Goal: Task Accomplishment & Management: Complete application form

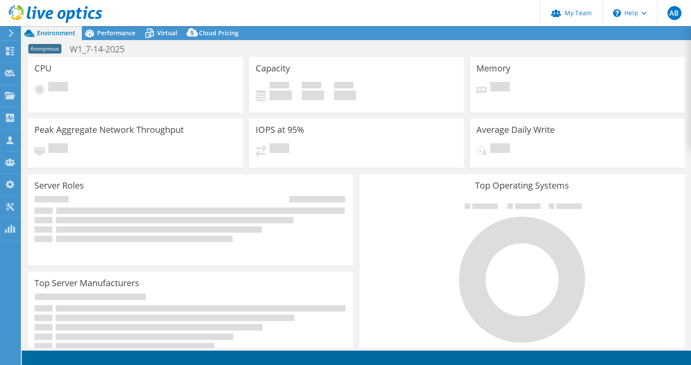
select select "USEast"
select select "USD"
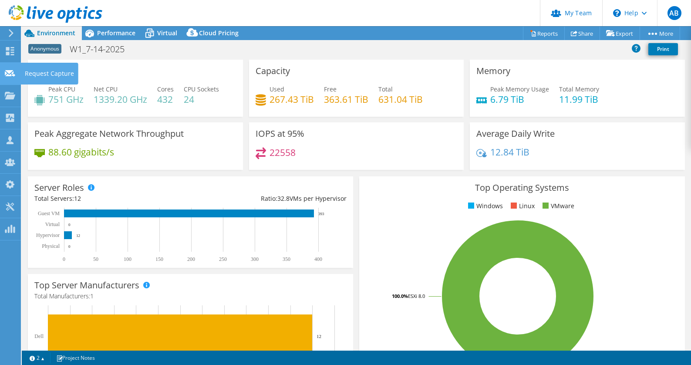
click at [13, 72] on use at bounding box center [10, 73] width 10 height 7
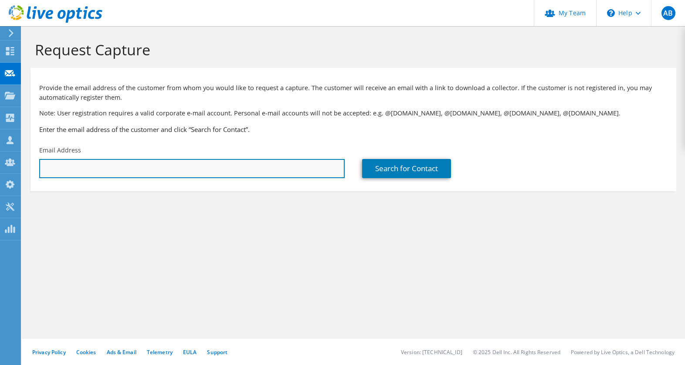
click at [135, 166] on input "text" at bounding box center [191, 168] width 305 height 19
paste input "lortigo@txfb-ins.com"
type input "lortigo@txfb-ins.com"
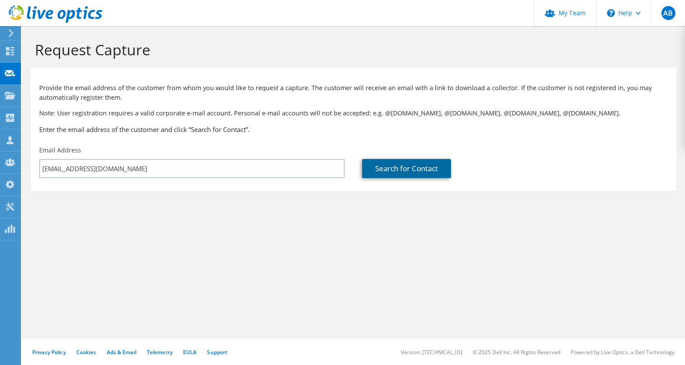
click at [428, 169] on link "Search for Contact" at bounding box center [406, 168] width 89 height 19
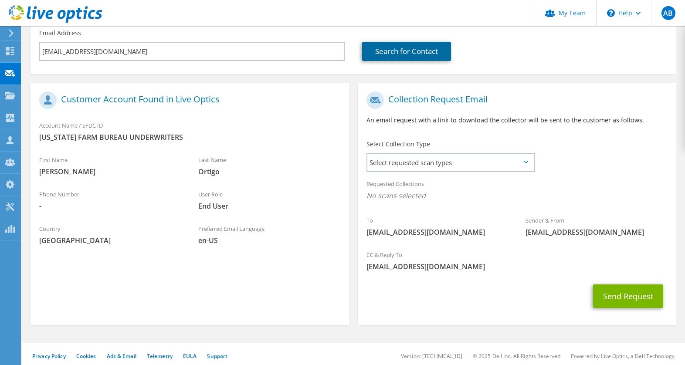
scroll to position [121, 0]
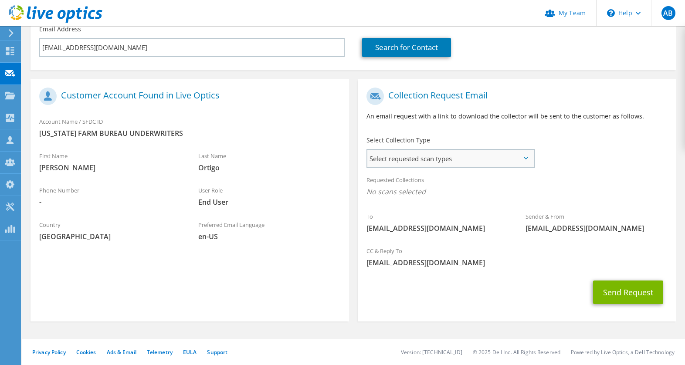
click at [401, 153] on span "Select requested scan types" at bounding box center [450, 158] width 167 height 17
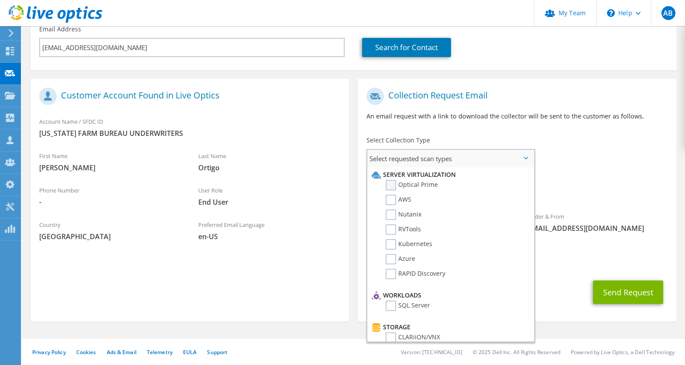
click at [389, 185] on label "Optical Prime" at bounding box center [412, 185] width 52 height 10
click at [0, 0] on input "Optical Prime" at bounding box center [0, 0] width 0 height 0
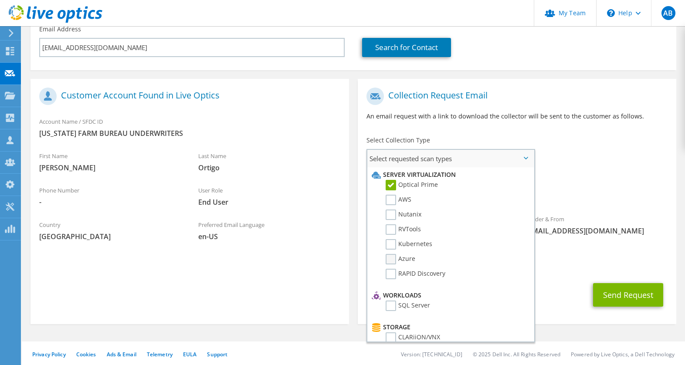
click at [390, 259] on label "Azure" at bounding box center [401, 259] width 30 height 10
click at [0, 0] on input "Azure" at bounding box center [0, 0] width 0 height 0
click at [390, 202] on label "AWS" at bounding box center [399, 200] width 26 height 10
click at [0, 0] on input "AWS" at bounding box center [0, 0] width 0 height 0
click at [392, 228] on label "RVTools" at bounding box center [403, 229] width 35 height 10
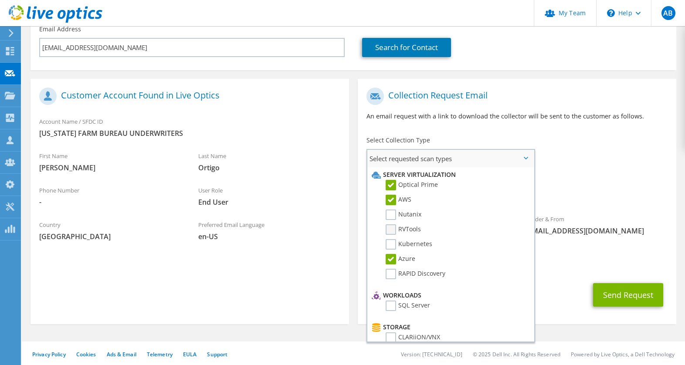
click at [0, 0] on input "RVTools" at bounding box center [0, 0] width 0 height 0
click at [390, 306] on label "SQL Server" at bounding box center [408, 306] width 44 height 10
click at [0, 0] on input "SQL Server" at bounding box center [0, 0] width 0 height 0
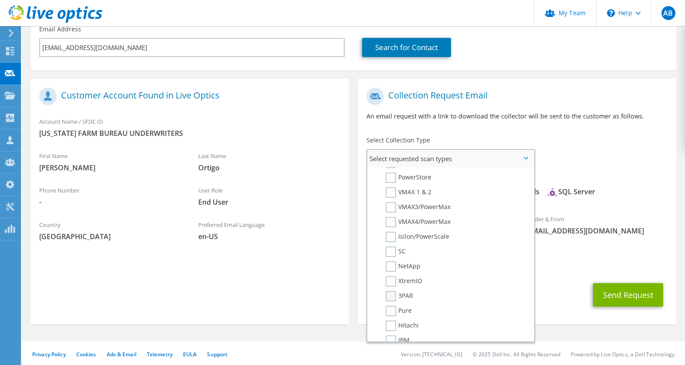
scroll to position [190, 0]
click at [389, 307] on label "Pure" at bounding box center [399, 310] width 26 height 10
click at [0, 0] on input "Pure" at bounding box center [0, 0] width 0 height 0
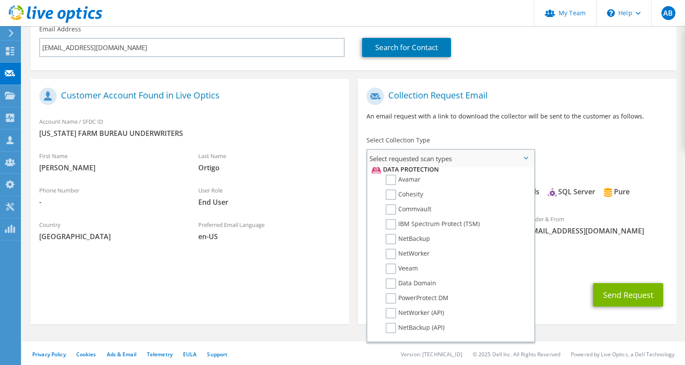
scroll to position [414, 0]
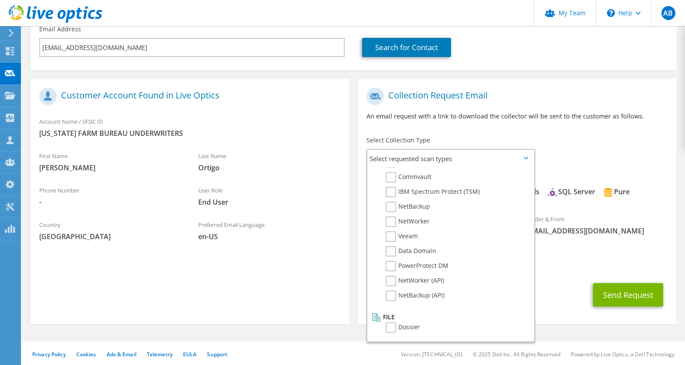
click at [330, 284] on section "Customer Account Found in Live Optics Account Name / SFDC ID TEXAS FARM BUREAU …" at bounding box center [189, 201] width 318 height 245
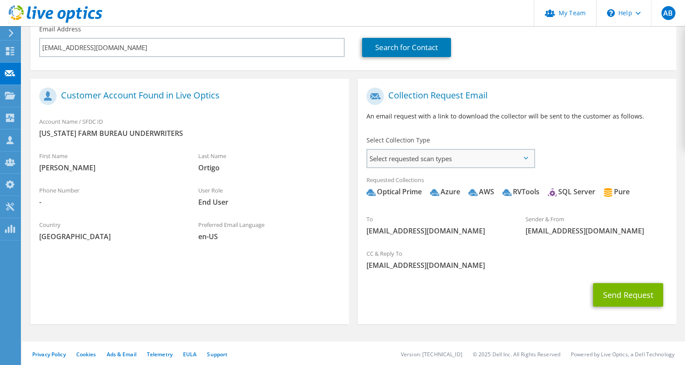
click at [459, 160] on span "Select requested scan types" at bounding box center [450, 158] width 167 height 17
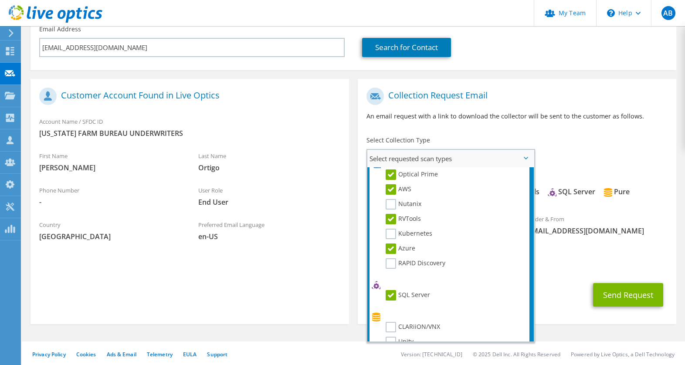
scroll to position [0, 0]
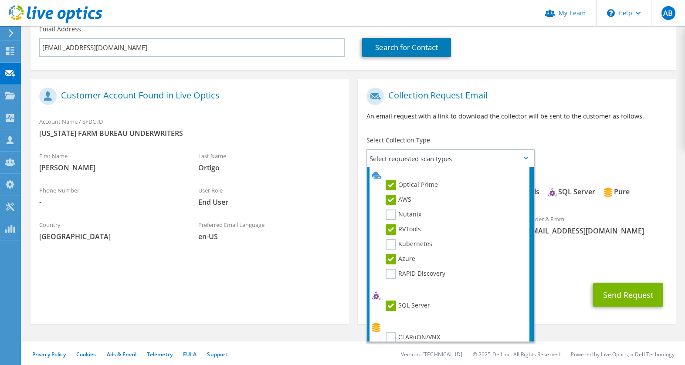
click at [548, 206] on div "Requested Collections No scans selected Optical Prime Azure AWS RVTools SQL Ser…" at bounding box center [517, 190] width 318 height 39
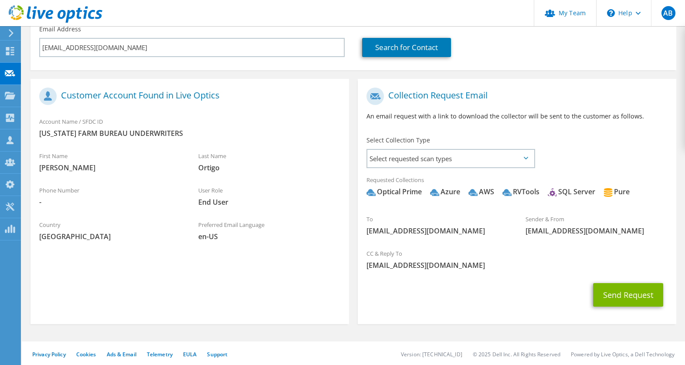
drag, startPoint x: 421, startPoint y: 191, endPoint x: 380, endPoint y: 189, distance: 41.4
click at [380, 189] on span "Optical Prime Azure AWS RVTools SQL Server Pure" at bounding box center [516, 194] width 301 height 14
copy div "Optical Prime"
click at [524, 295] on div "Send Request" at bounding box center [517, 295] width 318 height 32
click at [619, 293] on button "Send Request" at bounding box center [628, 295] width 70 height 24
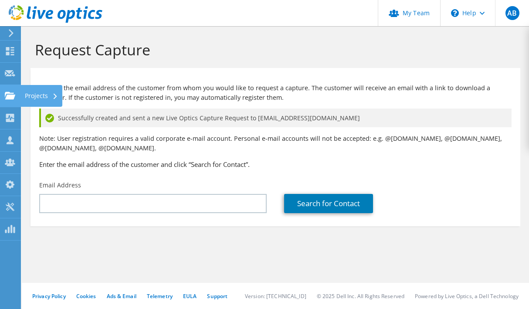
click at [13, 100] on div at bounding box center [10, 97] width 10 height 10
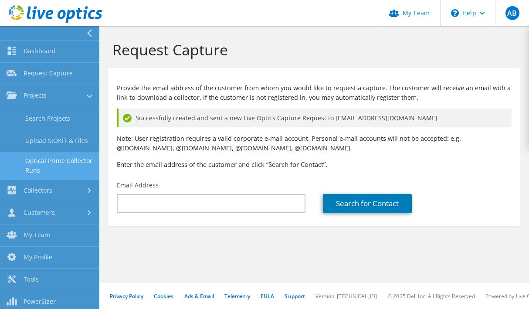
click at [40, 160] on link "Optical Prime Collector Runs" at bounding box center [49, 166] width 99 height 28
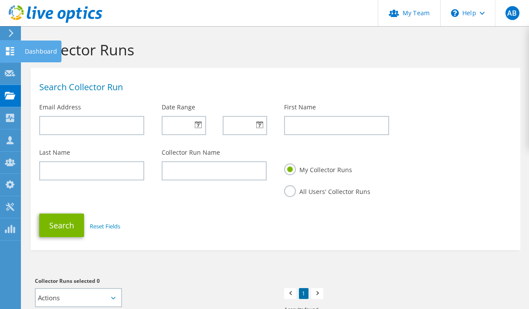
click at [10, 56] on div at bounding box center [10, 52] width 10 height 10
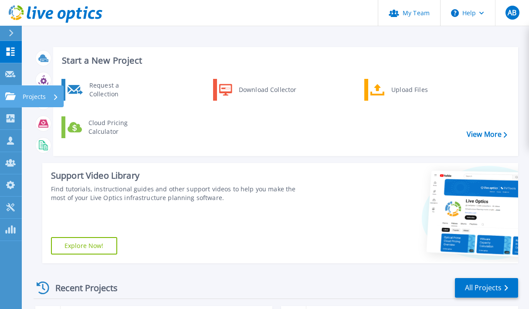
click at [34, 95] on p "Projects" at bounding box center [34, 96] width 23 height 23
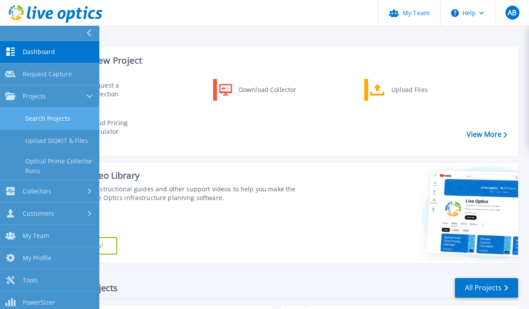
click at [46, 113] on link "Search Projects" at bounding box center [49, 119] width 99 height 22
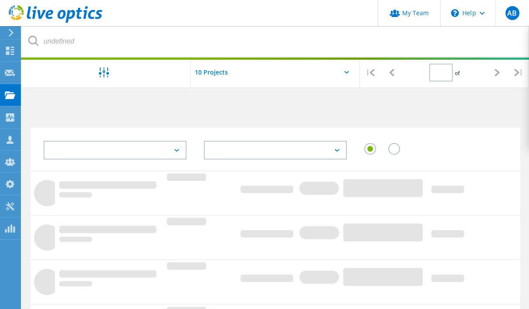
type input "1"
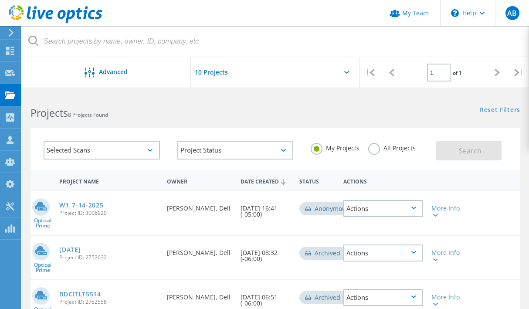
click at [152, 154] on div "Selected Scans" at bounding box center [102, 150] width 116 height 19
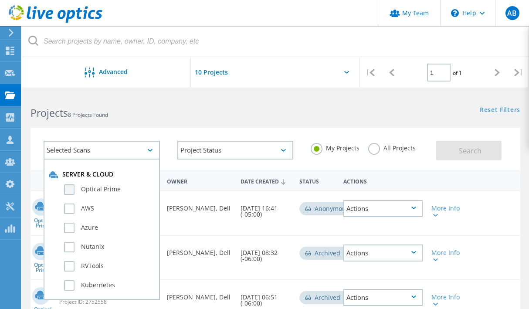
click at [71, 189] on label "Optical Prime" at bounding box center [109, 189] width 91 height 10
click at [0, 0] on input "Optical Prime" at bounding box center [0, 0] width 0 height 0
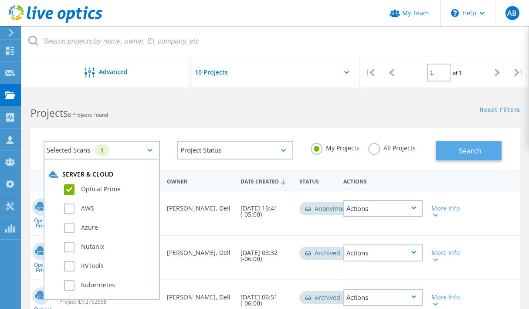
click at [472, 152] on span "Search" at bounding box center [470, 151] width 23 height 10
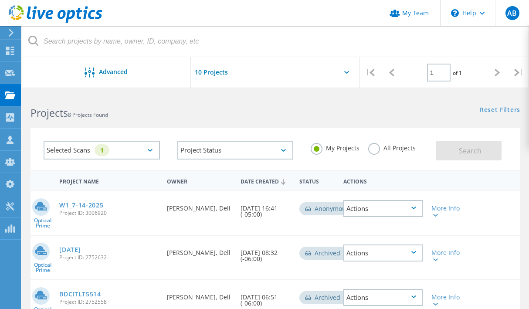
click at [137, 150] on div "Selected Scans 1" at bounding box center [102, 150] width 116 height 19
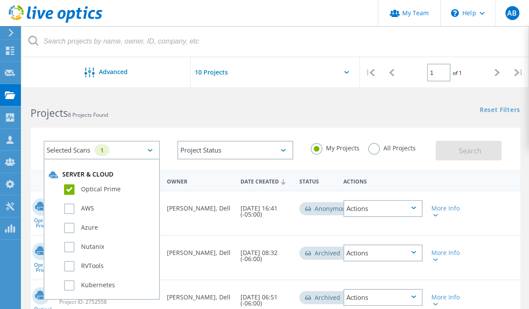
click at [105, 189] on label "Optical Prime" at bounding box center [109, 189] width 91 height 10
click at [0, 0] on input "Optical Prime" at bounding box center [0, 0] width 0 height 0
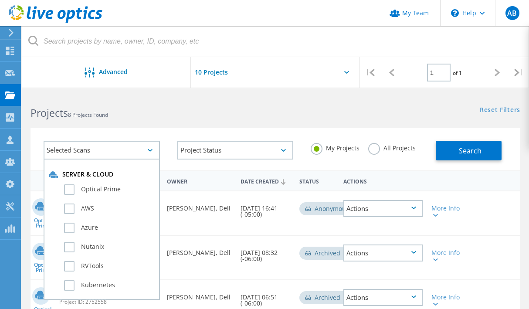
click at [35, 143] on div "Selected Scans Server & Cloud Optical Prime AWS Azure Nutanix RVTools Kubernete…" at bounding box center [102, 150] width 134 height 36
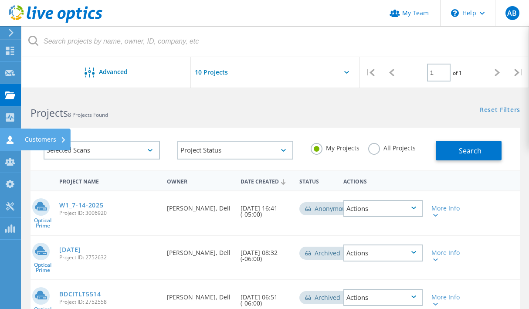
click at [8, 137] on use at bounding box center [10, 139] width 7 height 8
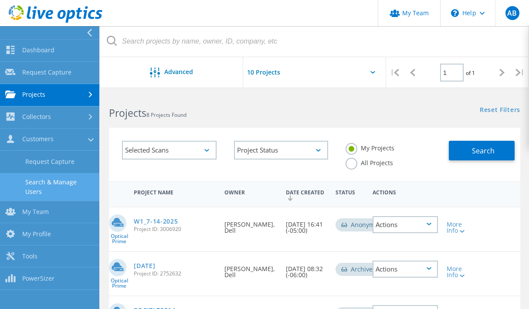
click at [38, 189] on link "Search & Manage Users" at bounding box center [49, 187] width 99 height 28
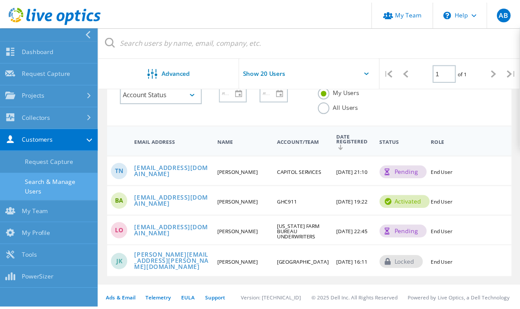
scroll to position [58, 0]
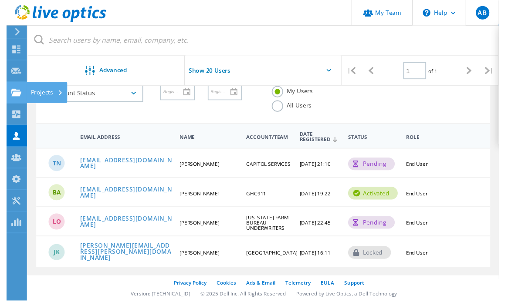
scroll to position [58, 0]
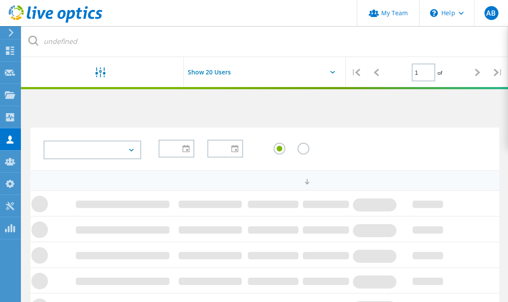
scroll to position [58, 0]
